Goal: Information Seeking & Learning: Understand process/instructions

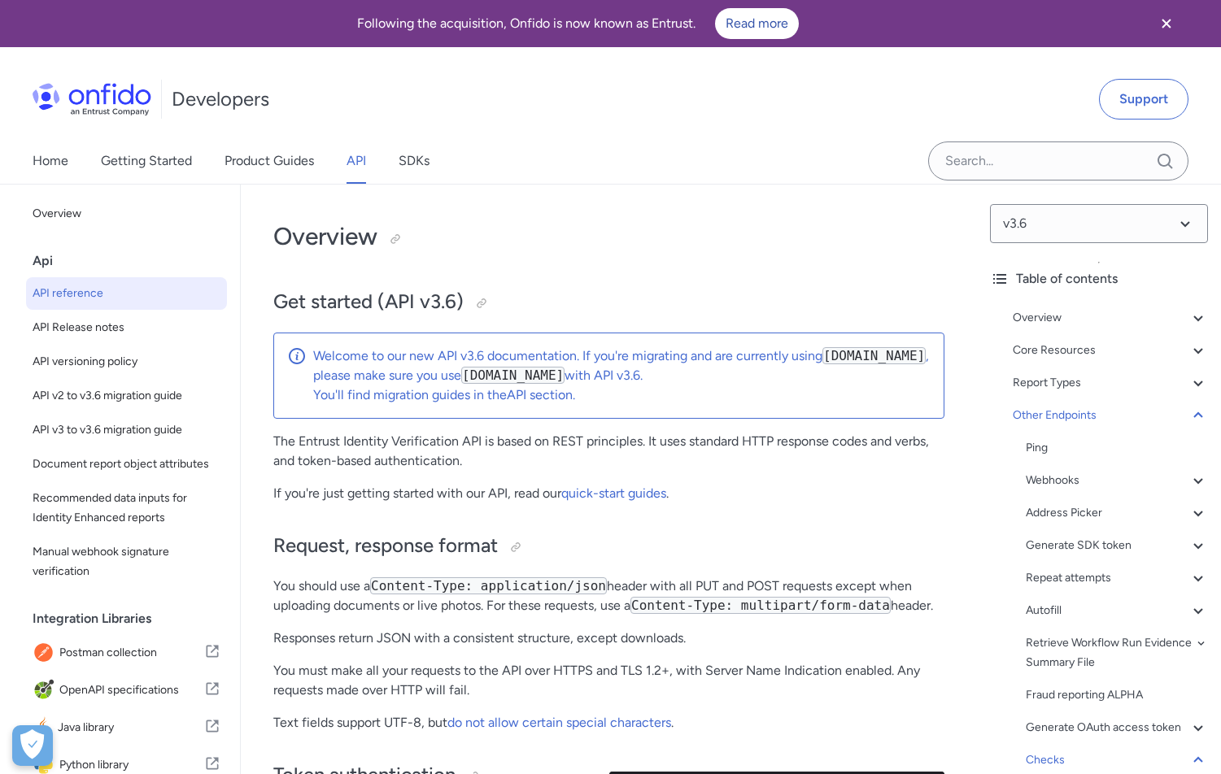
select select "language selector"
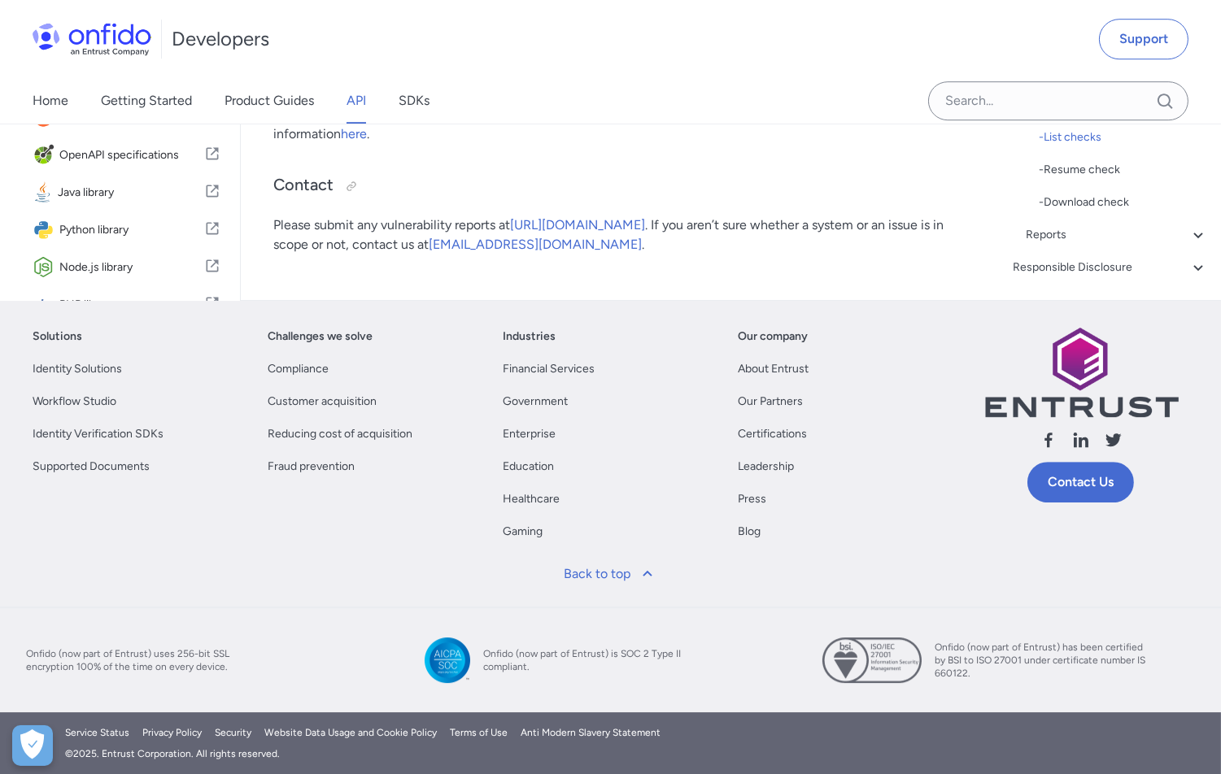
scroll to position [403, 0]
click at [1054, 190] on div "Reports" at bounding box center [1117, 181] width 182 height 20
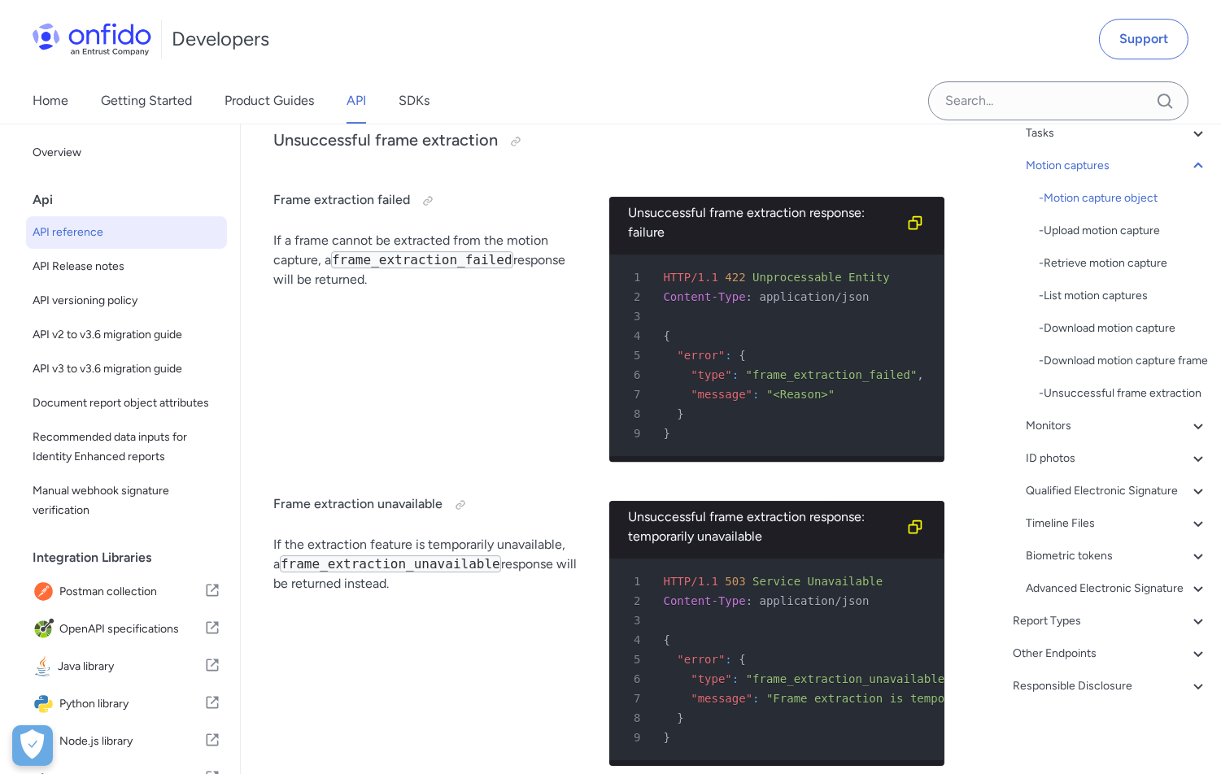
scroll to position [53062, 0]
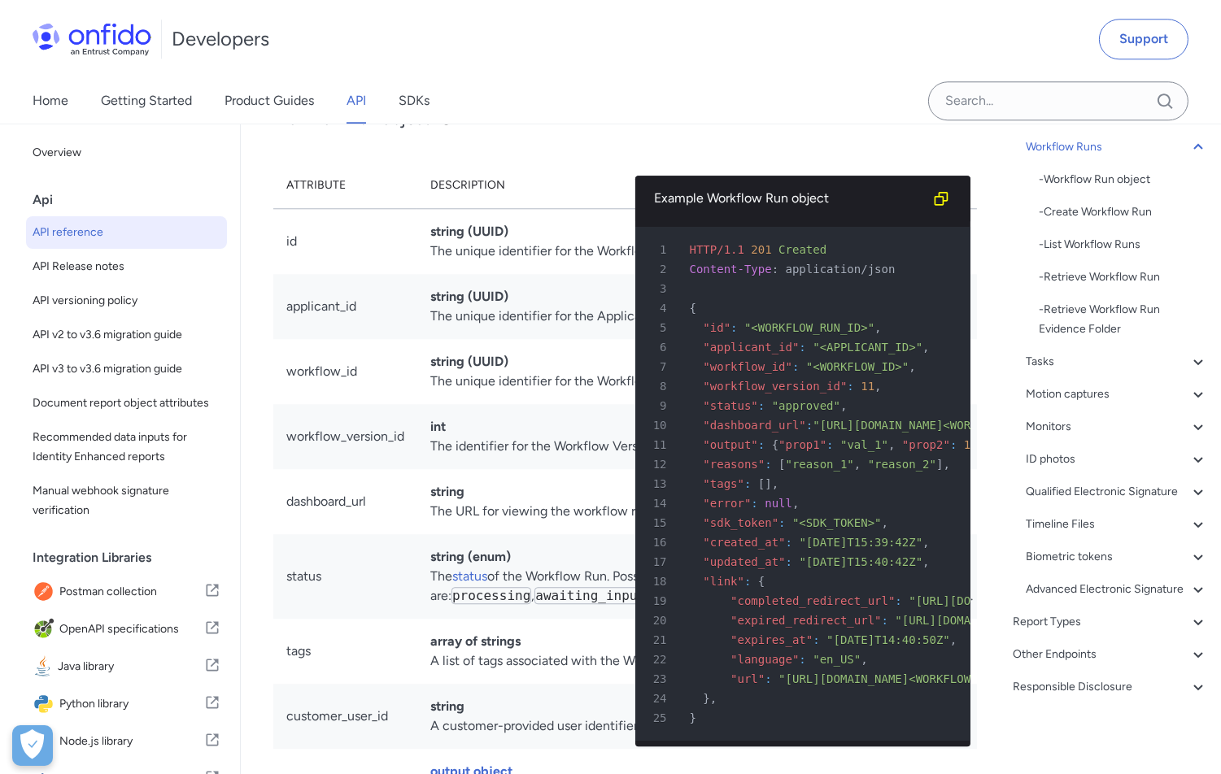
scroll to position [40515, 0]
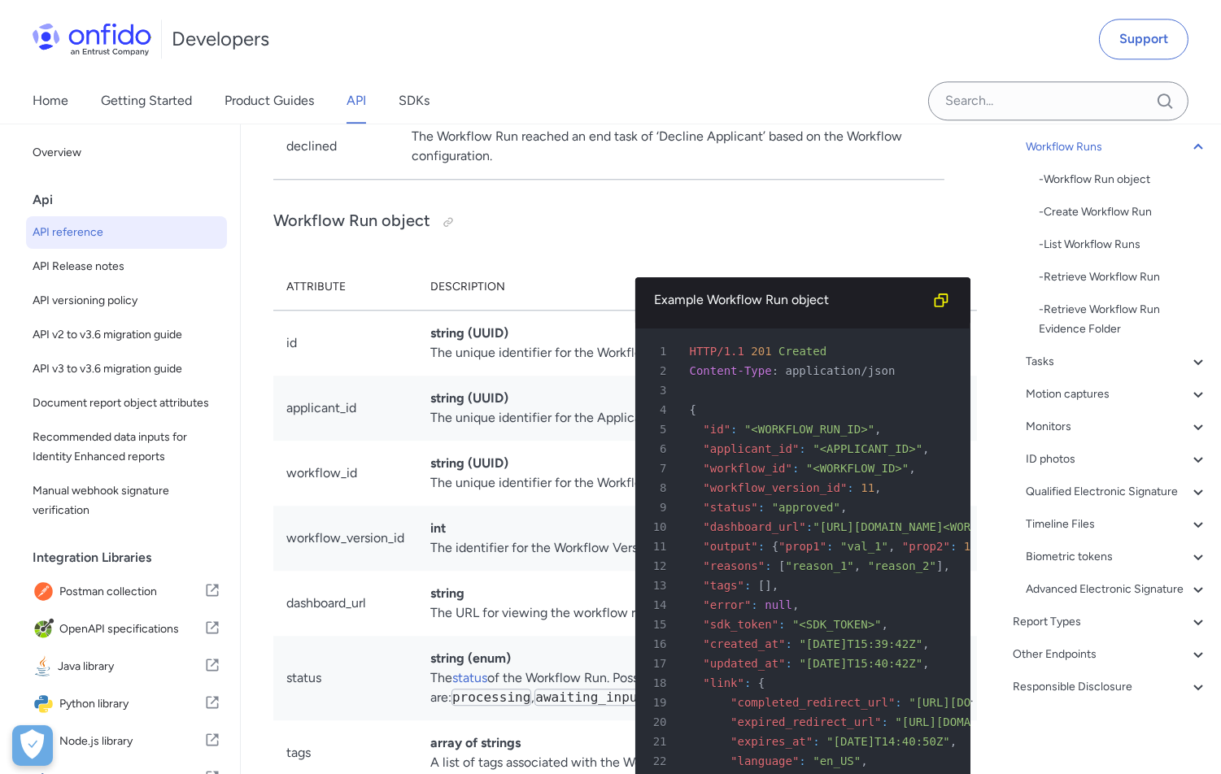
scroll to position [40401, 0]
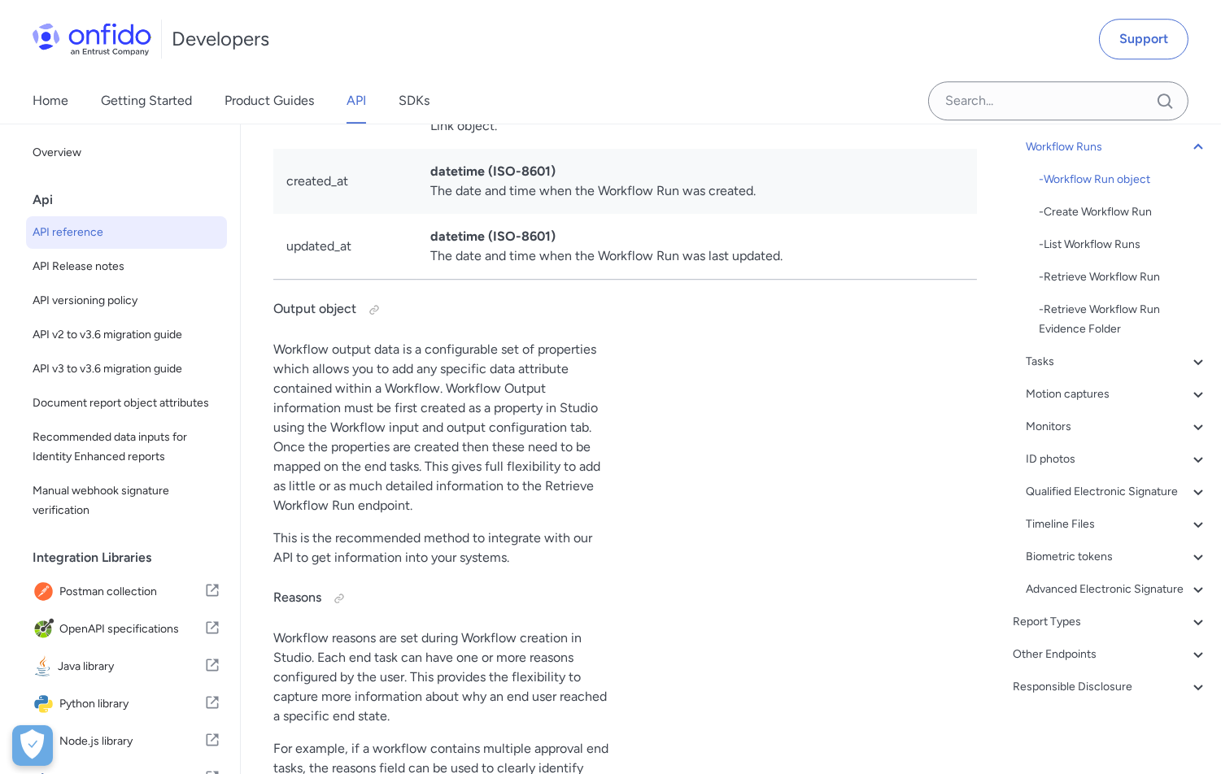
scroll to position [41457, 0]
